Goal: Information Seeking & Learning: Learn about a topic

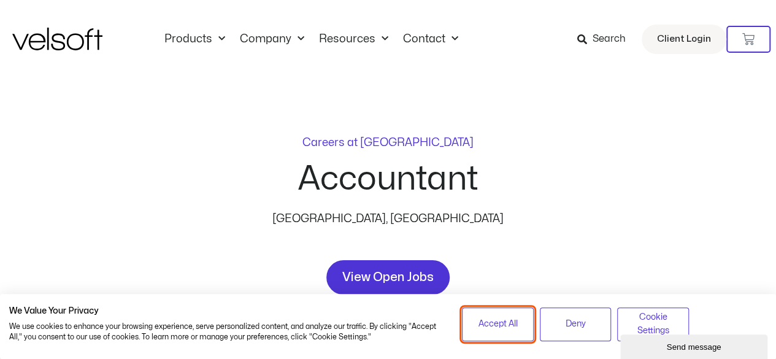
click at [520, 326] on button "Accept All" at bounding box center [498, 324] width 72 height 34
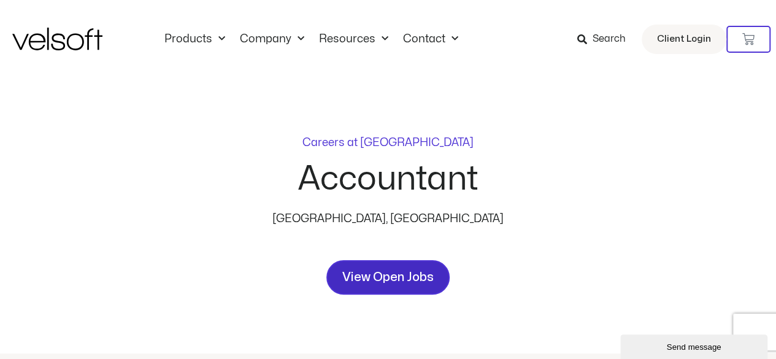
click at [387, 277] on span "View Open Jobs" at bounding box center [387, 278] width 91 height 20
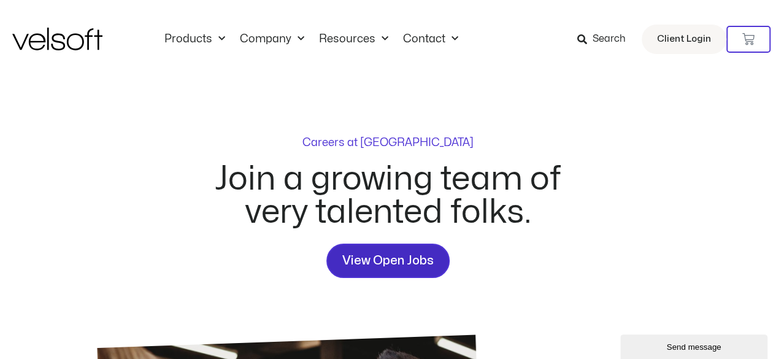
click at [390, 261] on span "View Open Jobs" at bounding box center [387, 261] width 91 height 20
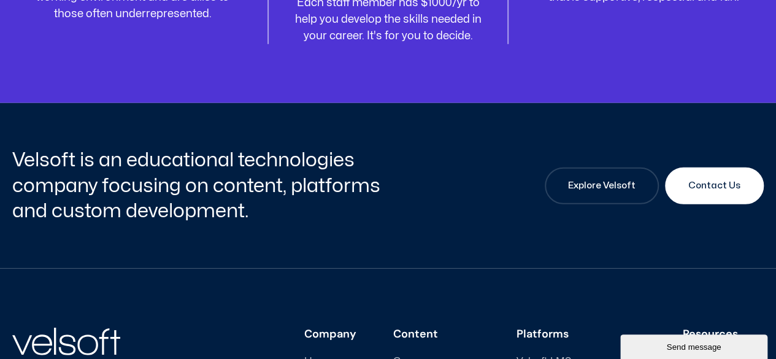
scroll to position [1717, 0]
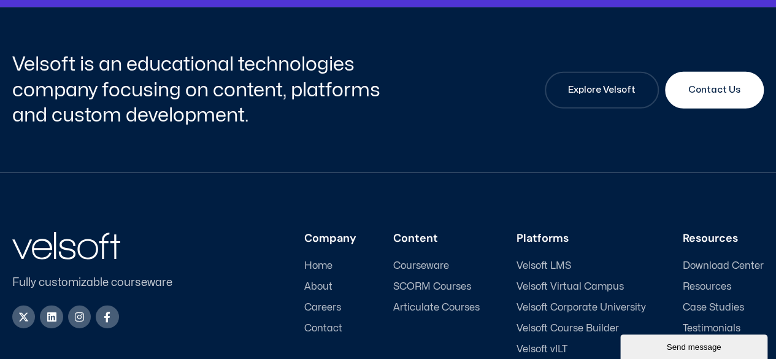
click at [333, 302] on span "Careers" at bounding box center [322, 308] width 37 height 12
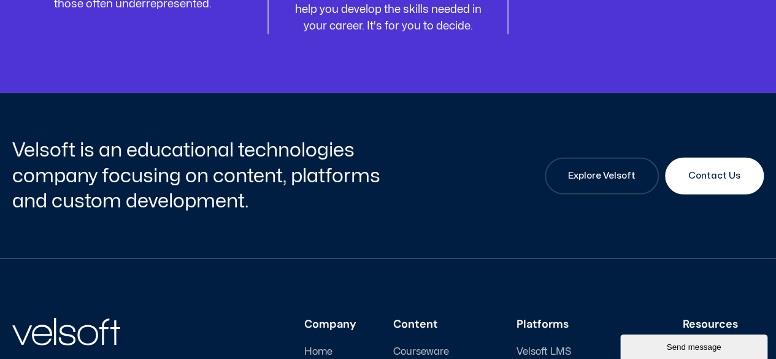
scroll to position [1657, 0]
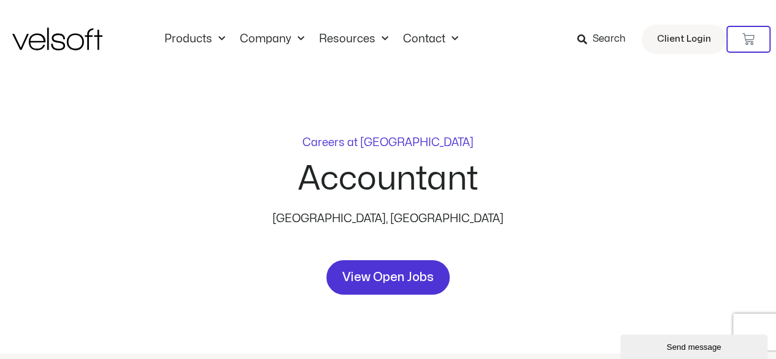
click at [369, 182] on h2 "Accountant" at bounding box center [388, 179] width 180 height 33
click at [375, 215] on p "[GEOGRAPHIC_DATA], [GEOGRAPHIC_DATA]" at bounding box center [389, 218] width 258 height 17
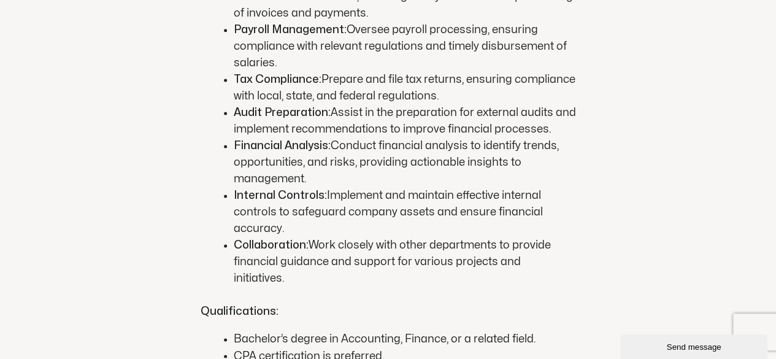
scroll to position [859, 0]
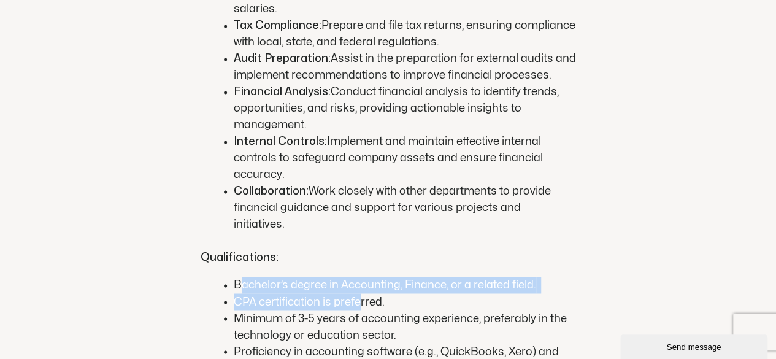
drag, startPoint x: 240, startPoint y: 235, endPoint x: 358, endPoint y: 255, distance: 119.4
